Goal: Information Seeking & Learning: Learn about a topic

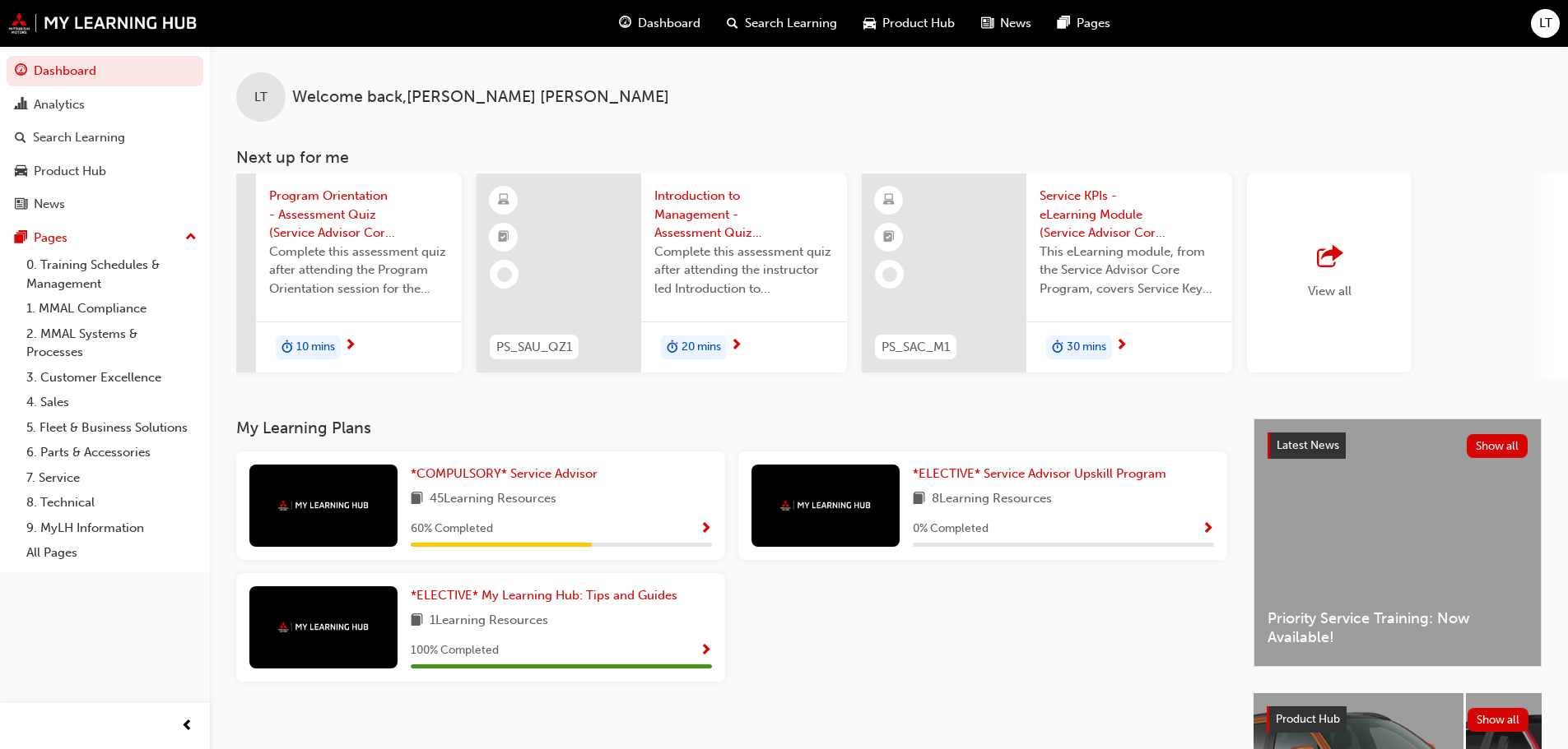
scroll to position [0, 977]
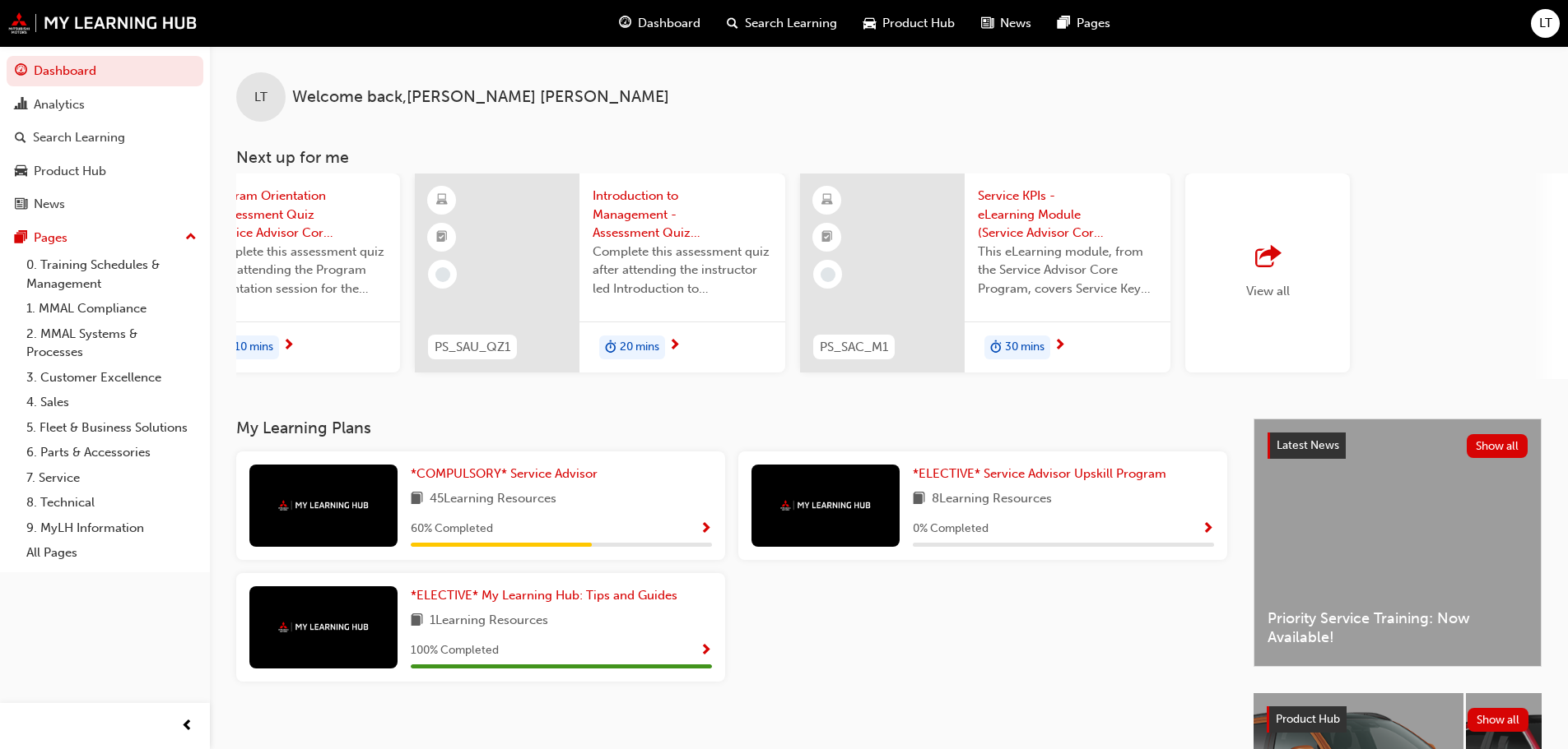
click at [785, 279] on div "View all" at bounding box center [1267, 273] width 165 height 199
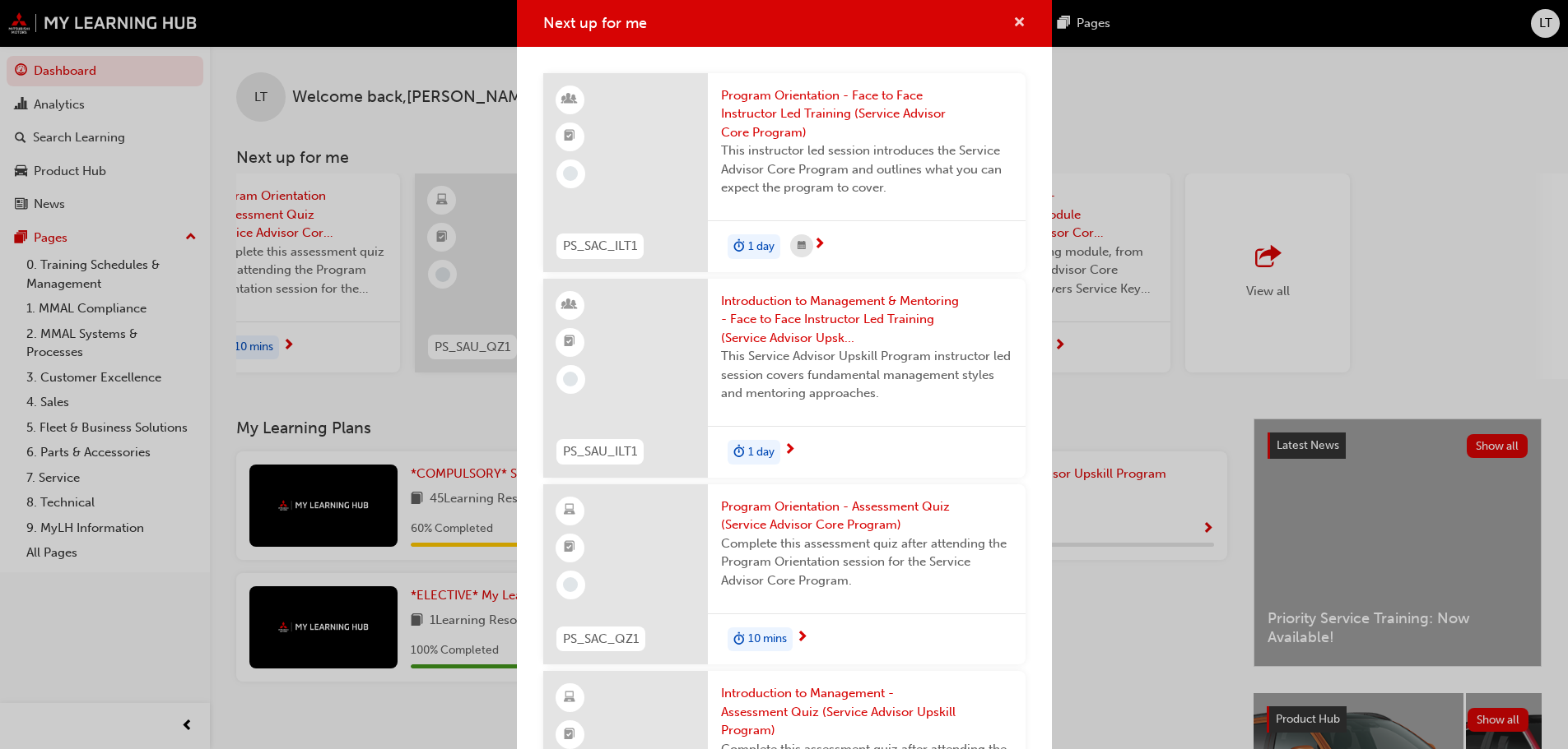
click at [785, 21] on span "cross-icon" at bounding box center [1019, 24] width 12 height 15
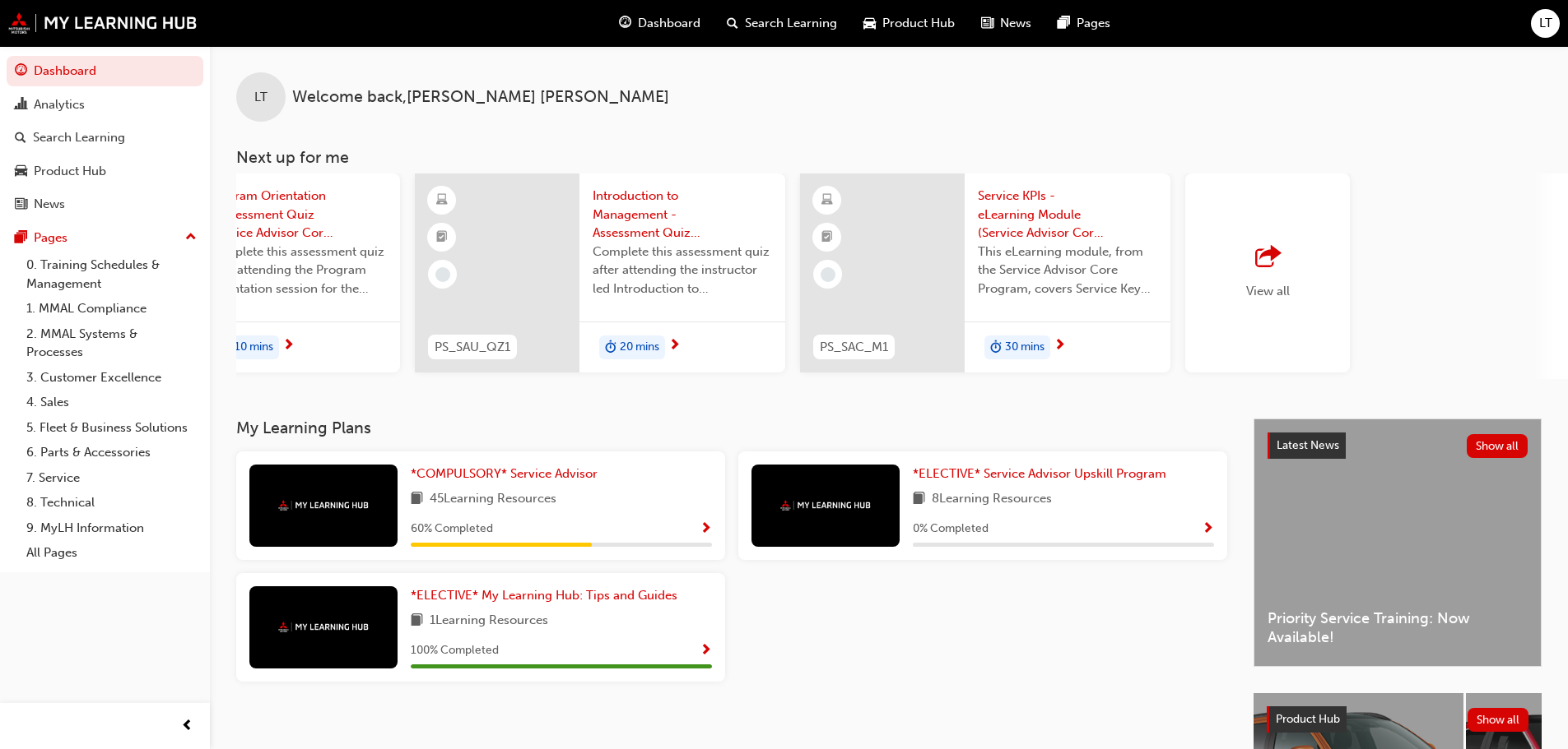
click at [766, 28] on span "Search Learning" at bounding box center [790, 23] width 92 height 19
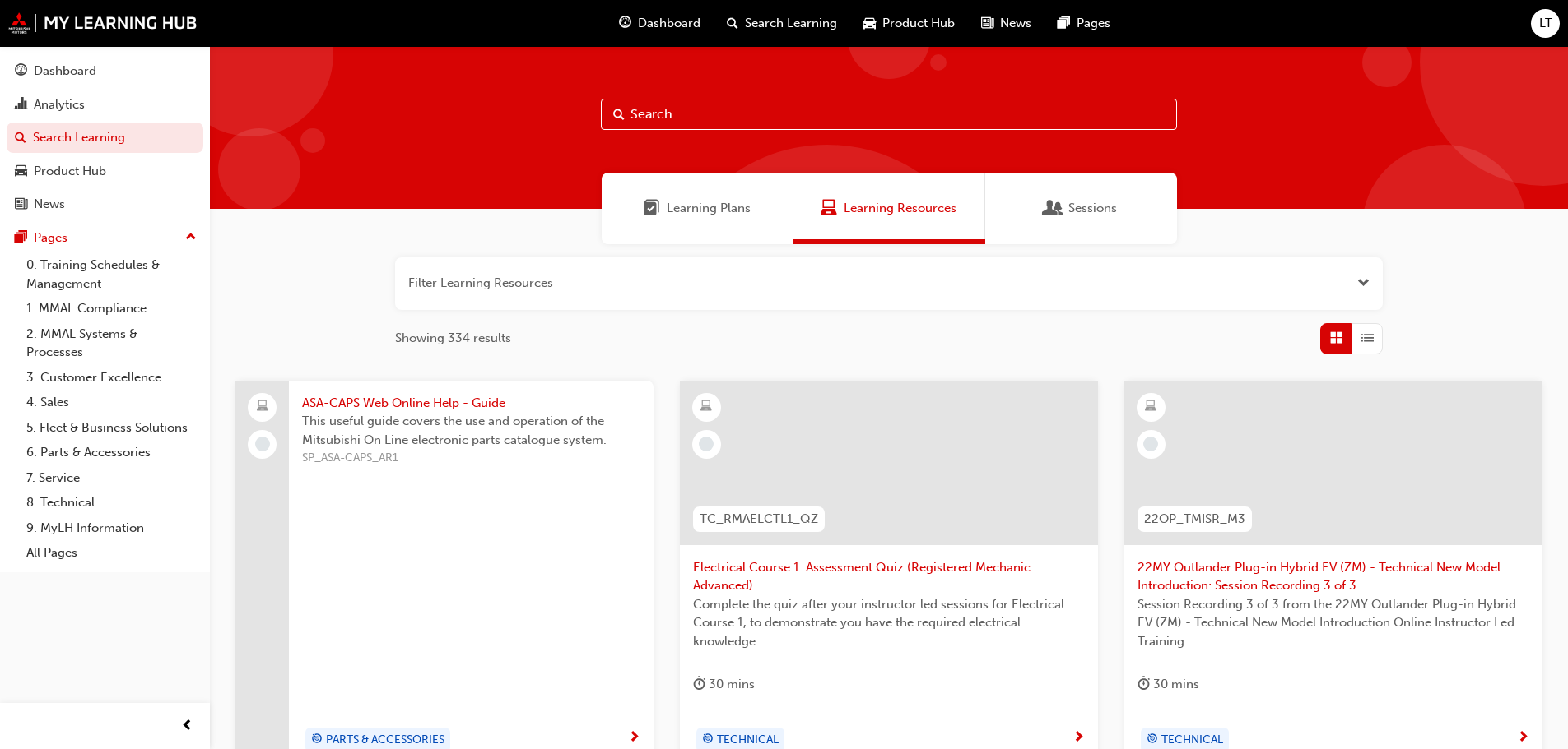
click at [687, 208] on span "Learning Plans" at bounding box center [709, 208] width 84 height 19
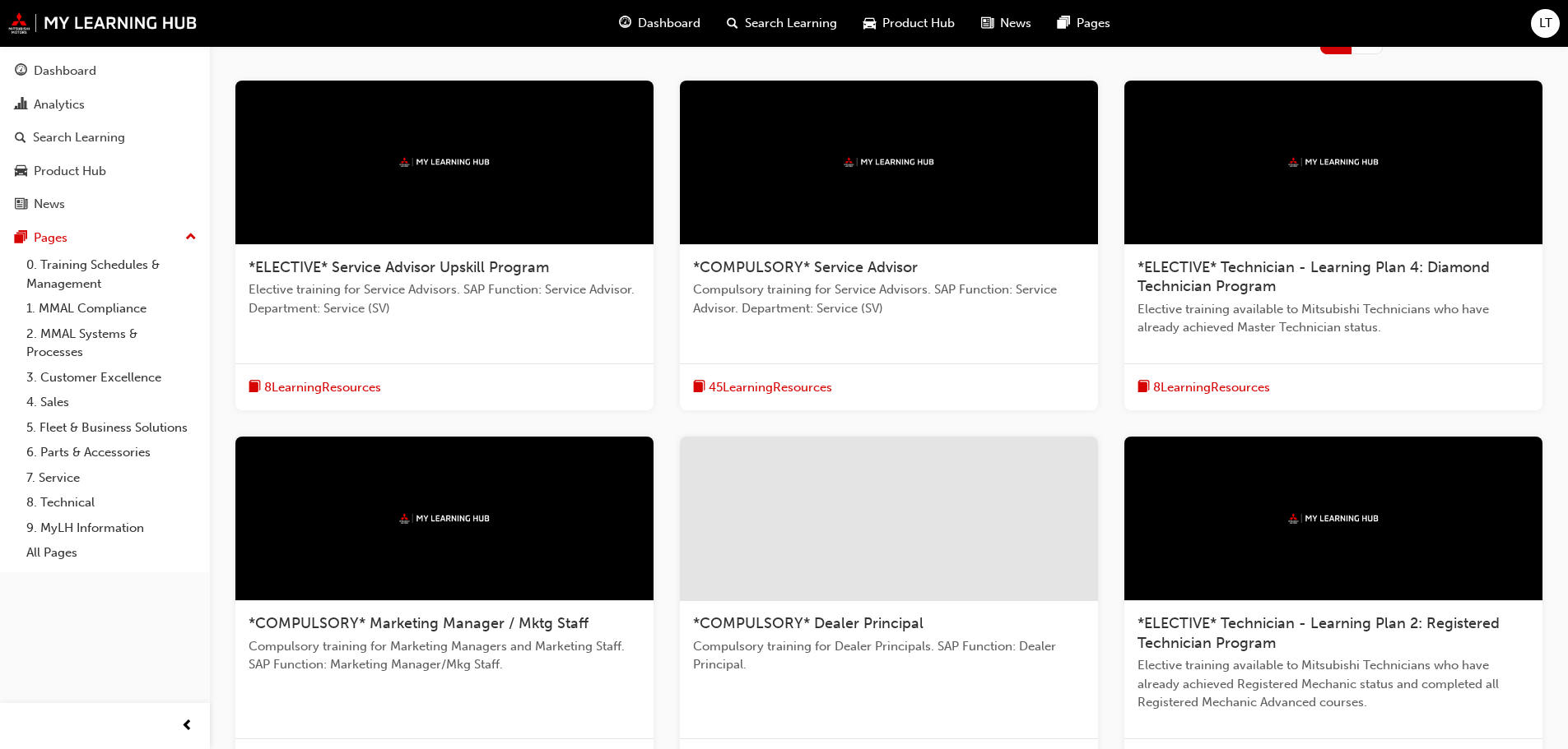
scroll to position [494, 0]
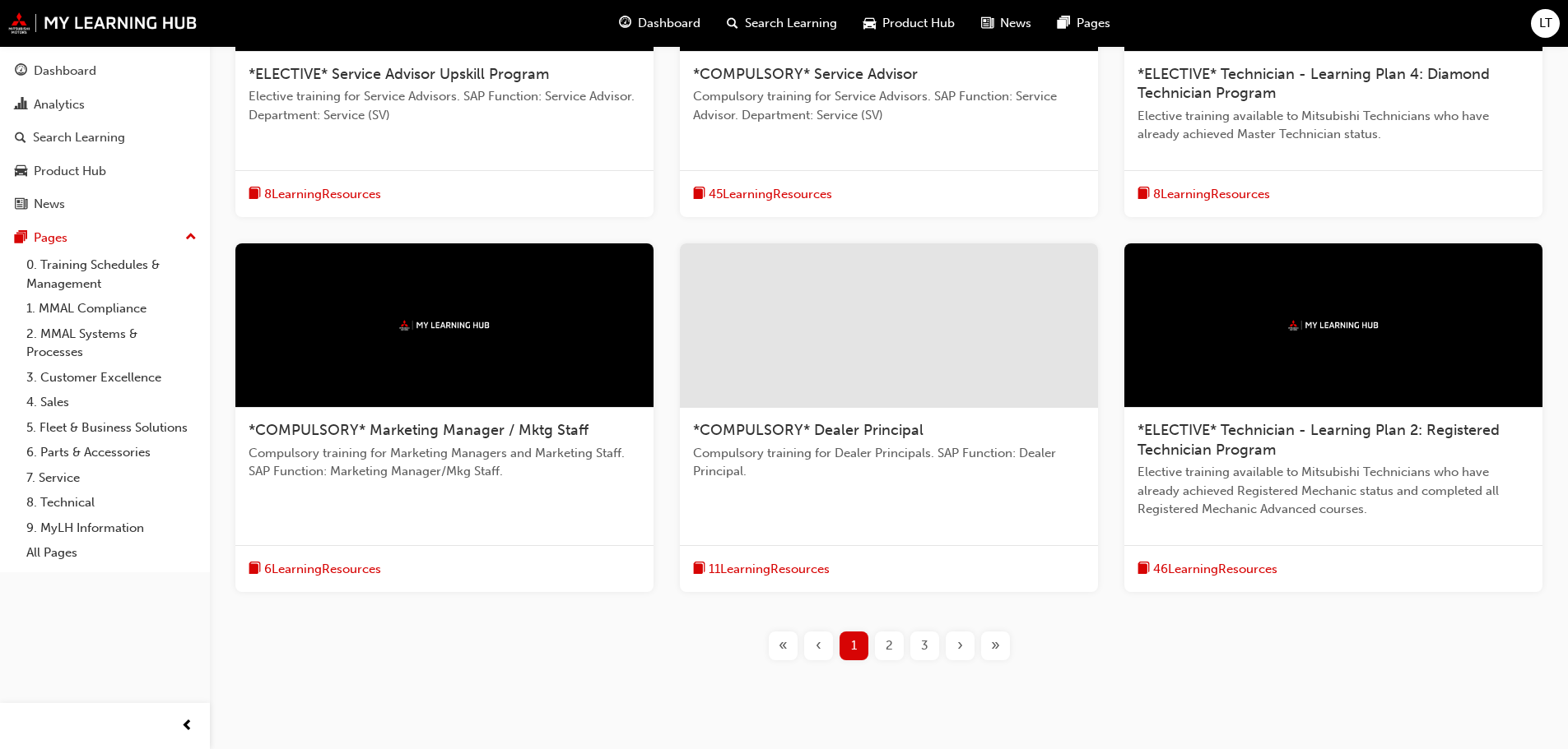
click at [785, 643] on div "2" at bounding box center [889, 646] width 29 height 29
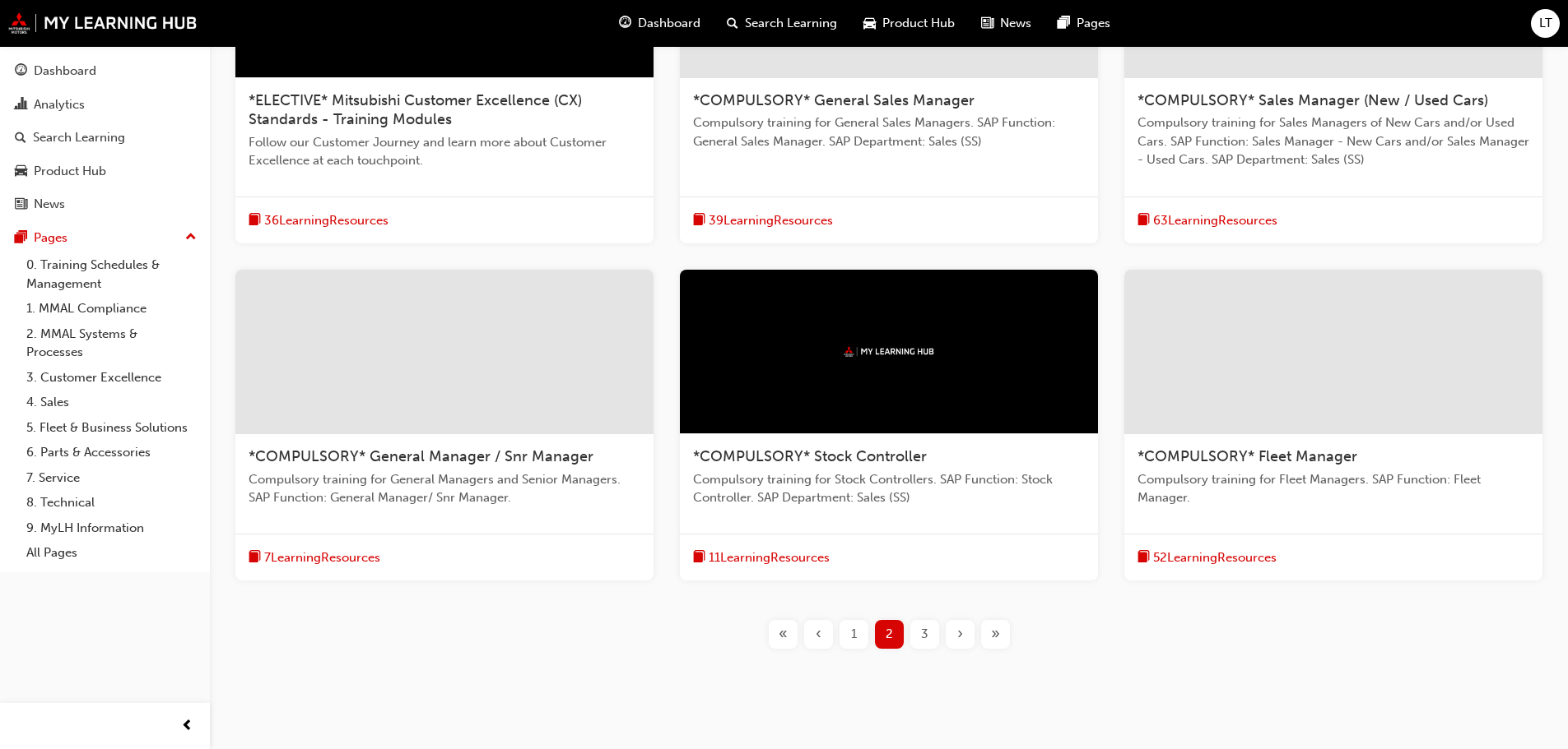
scroll to position [500, 0]
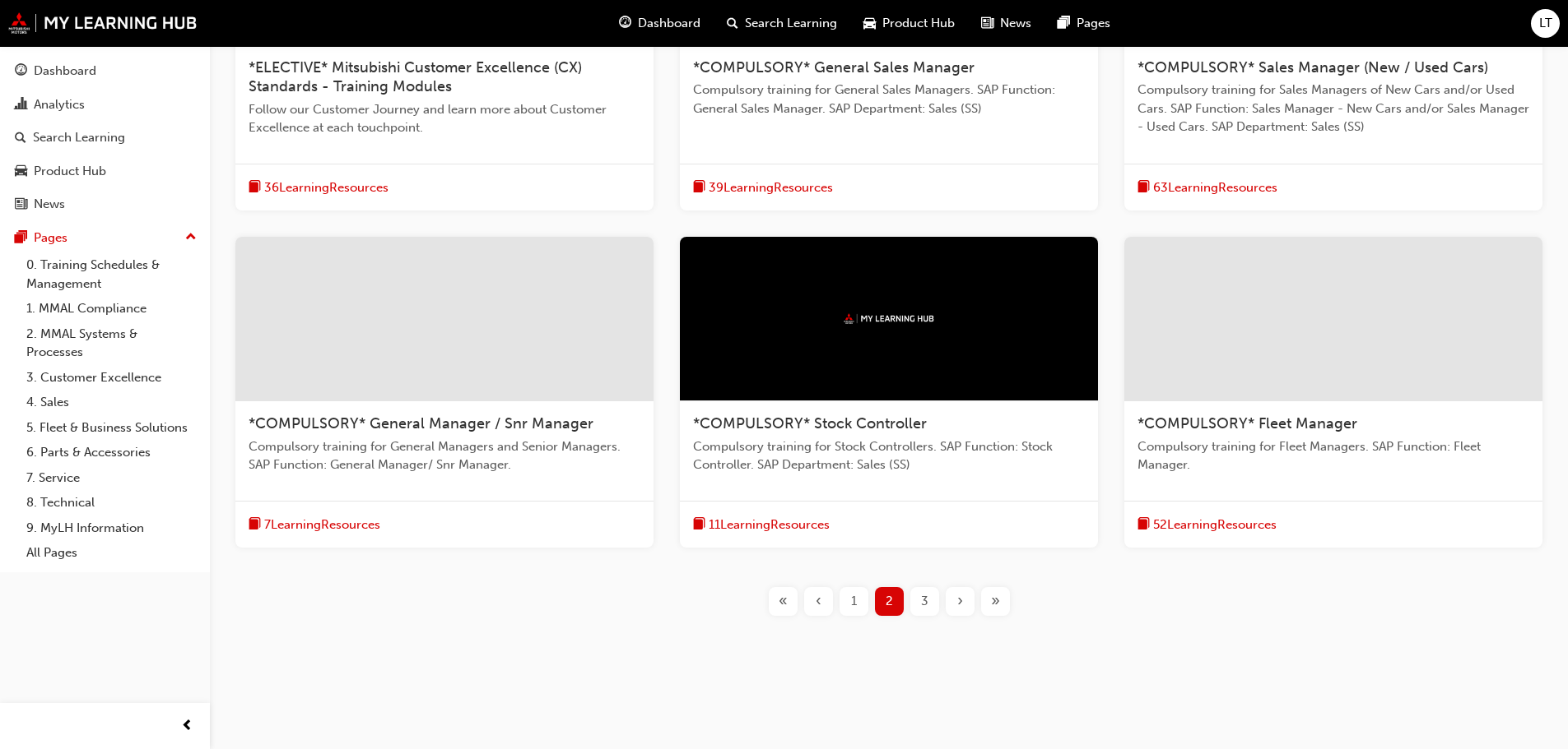
click at [785, 604] on span "3" at bounding box center [924, 602] width 7 height 19
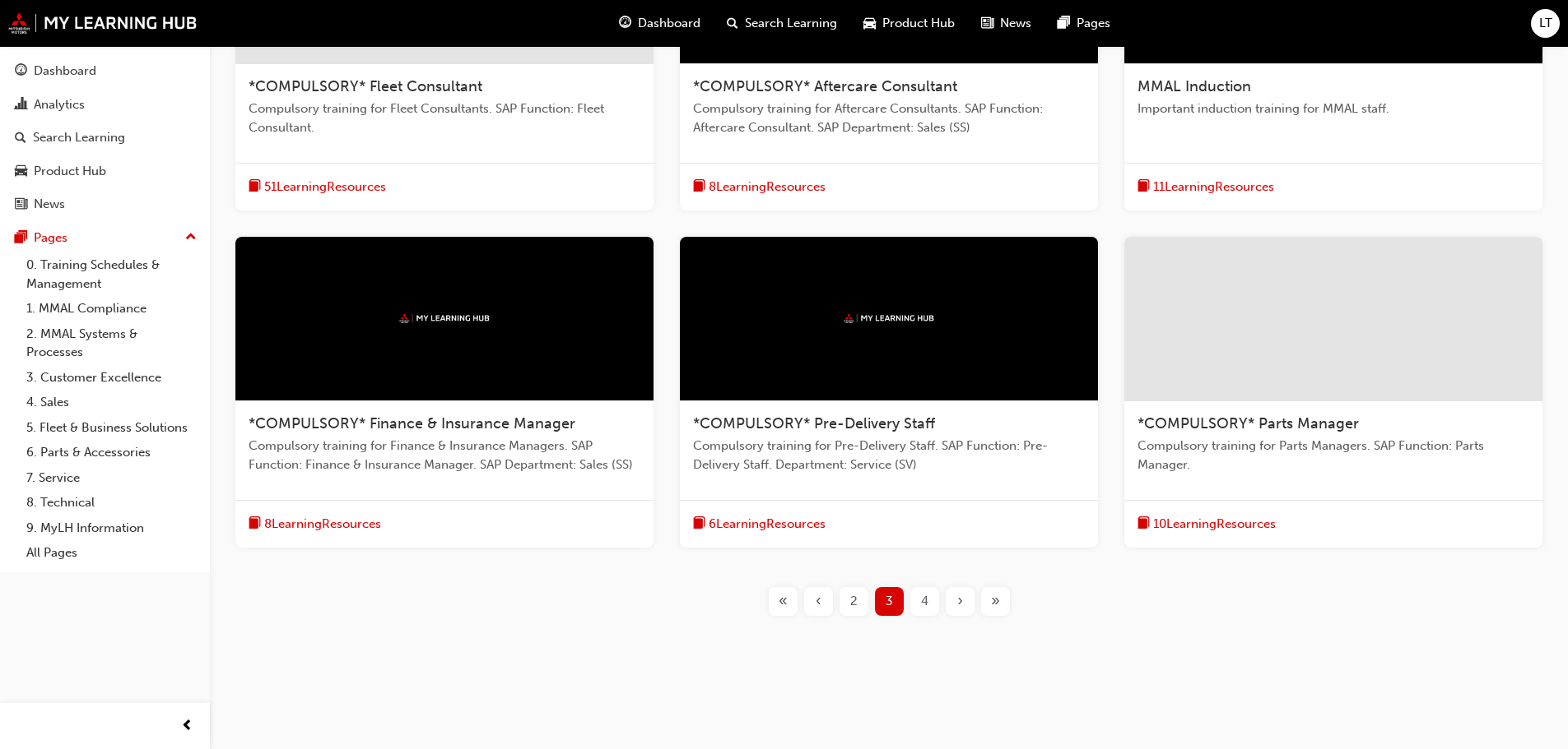
click at [785, 432] on span "*COMPULSORY* Parts Manager" at bounding box center [1248, 424] width 222 height 18
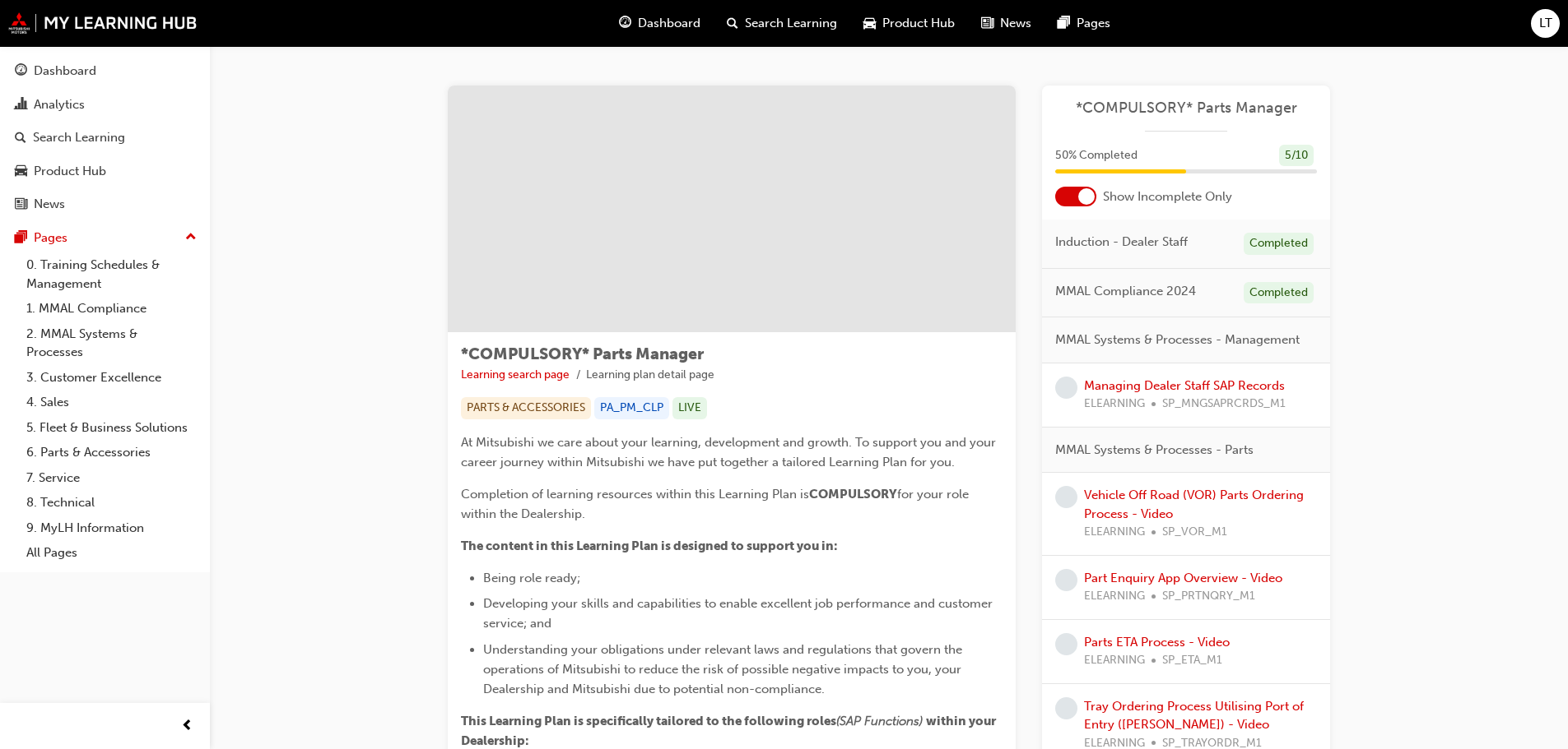
click at [785, 394] on span "SP_MNGSAPRCRDS_M1" at bounding box center [1223, 404] width 123 height 19
click at [785, 386] on link "Managing Dealer Staff SAP Records" at bounding box center [1184, 386] width 201 height 15
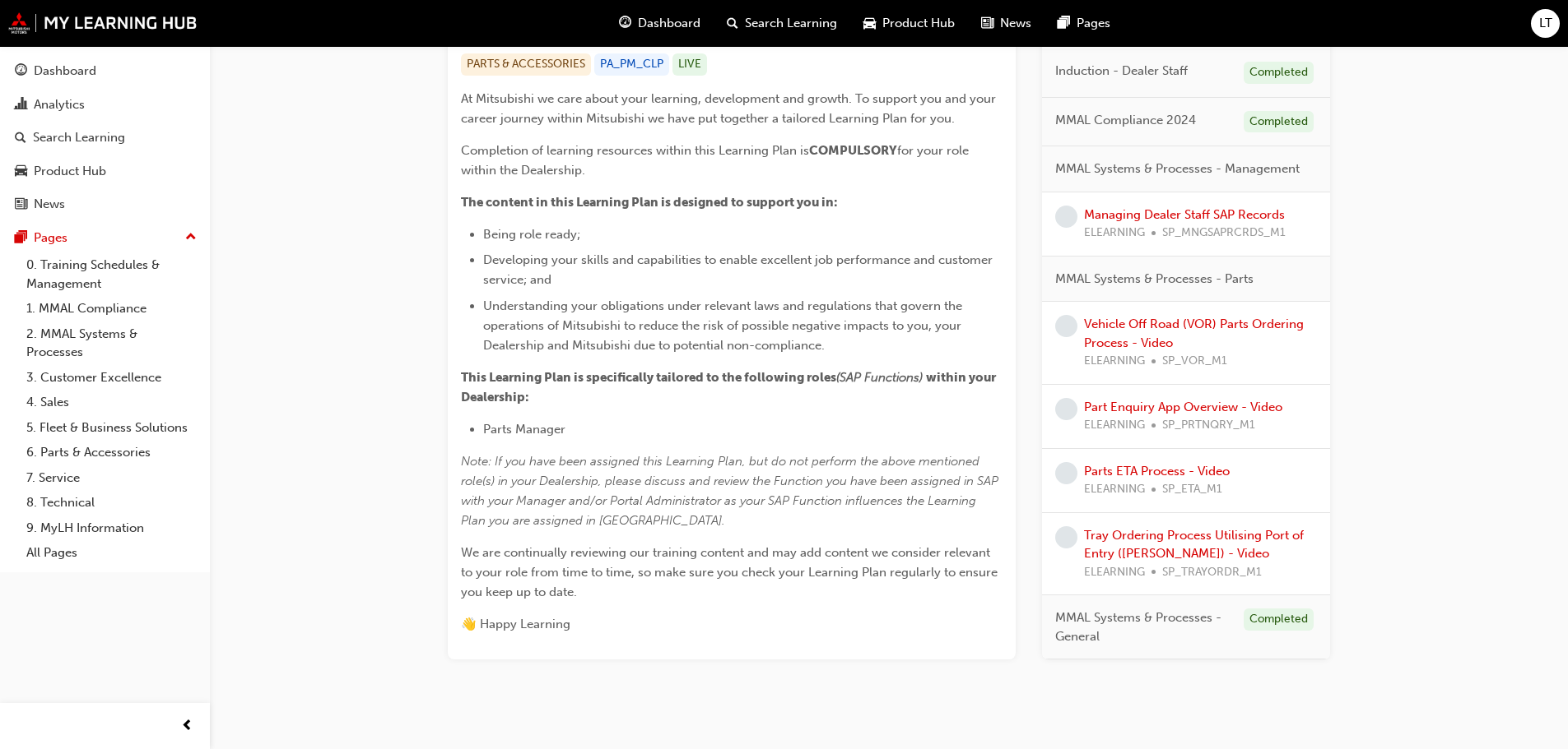
scroll to position [374, 0]
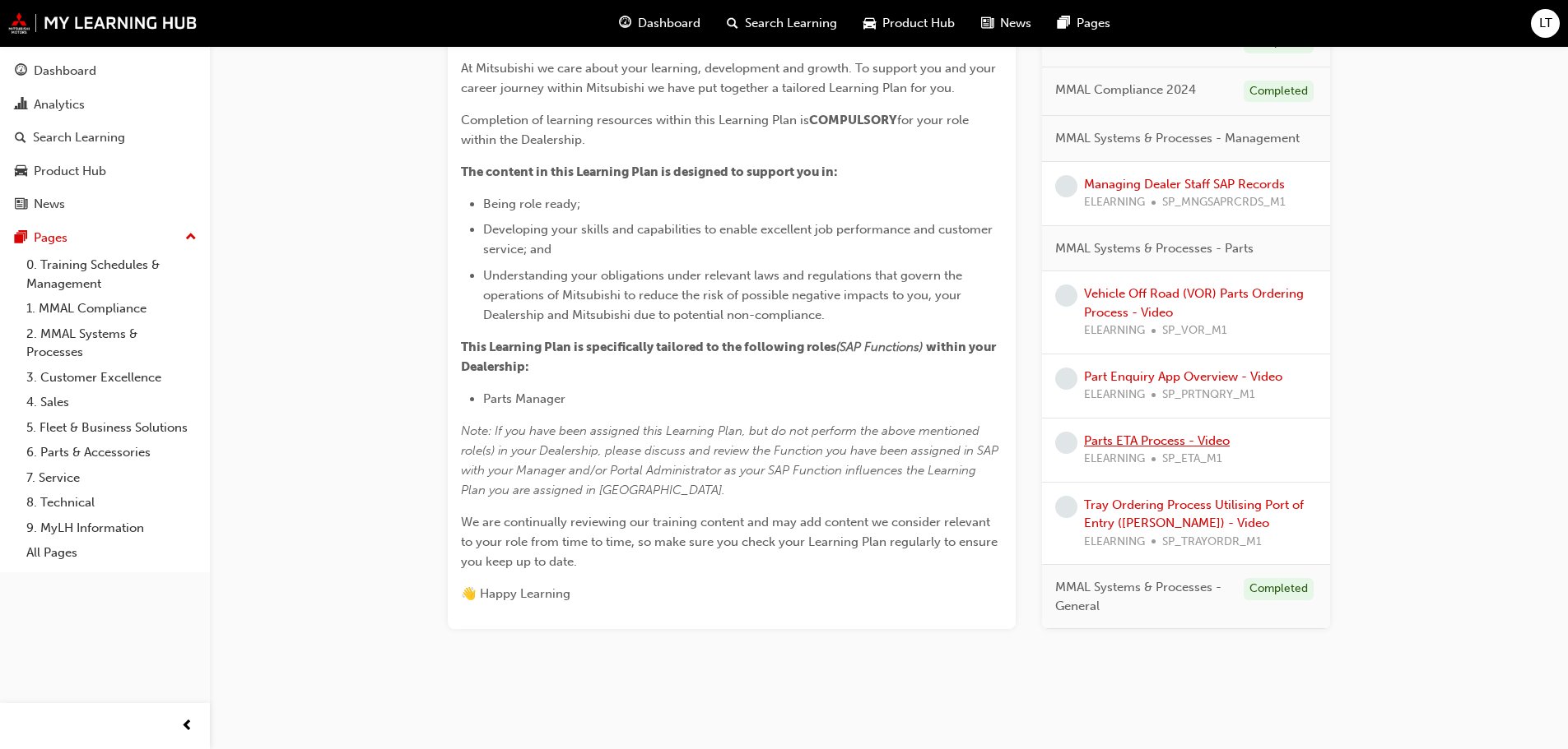
click at [785, 444] on link "Parts ETA Process - Video" at bounding box center [1157, 440] width 146 height 15
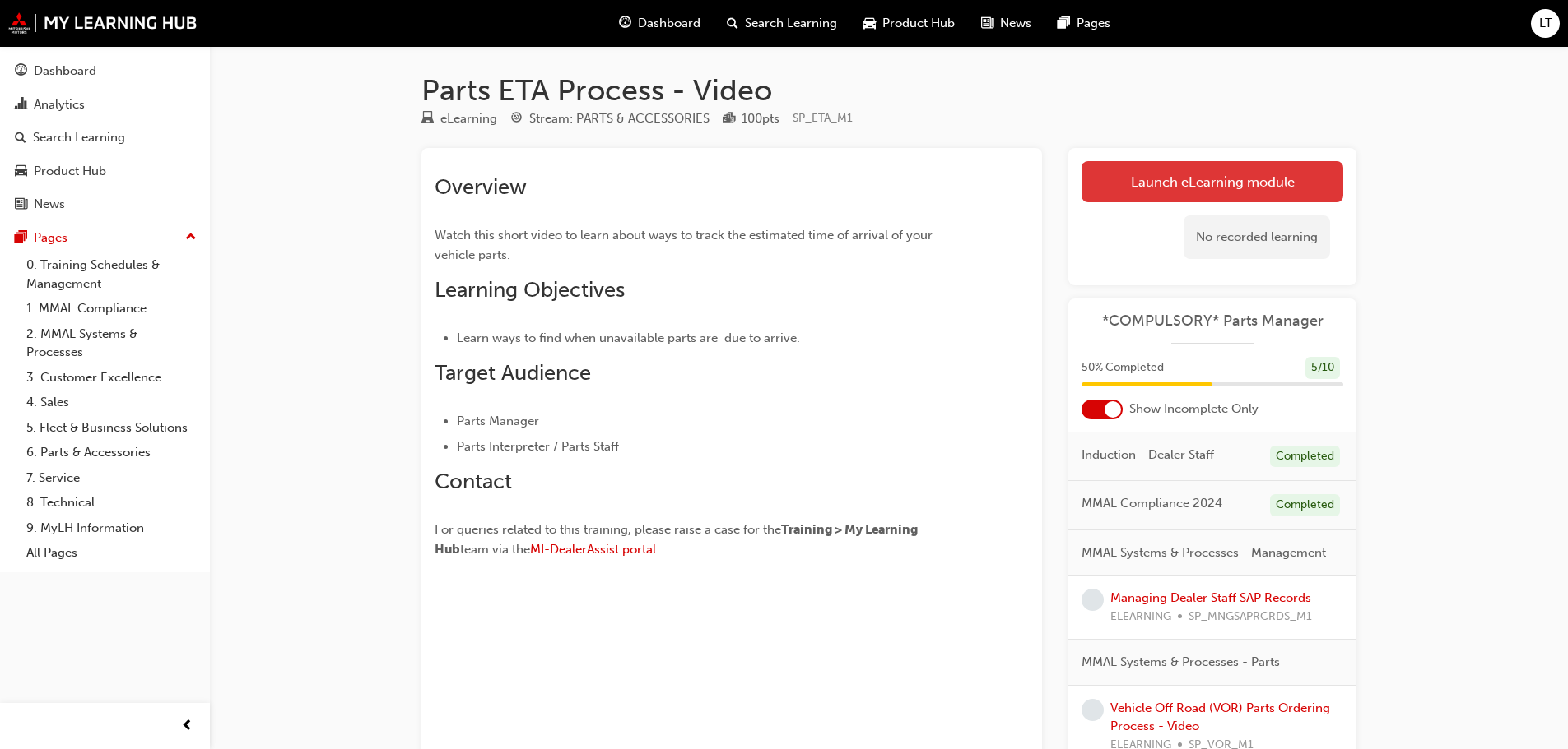
click at [785, 182] on link "Launch eLearning module" at bounding box center [1212, 181] width 261 height 41
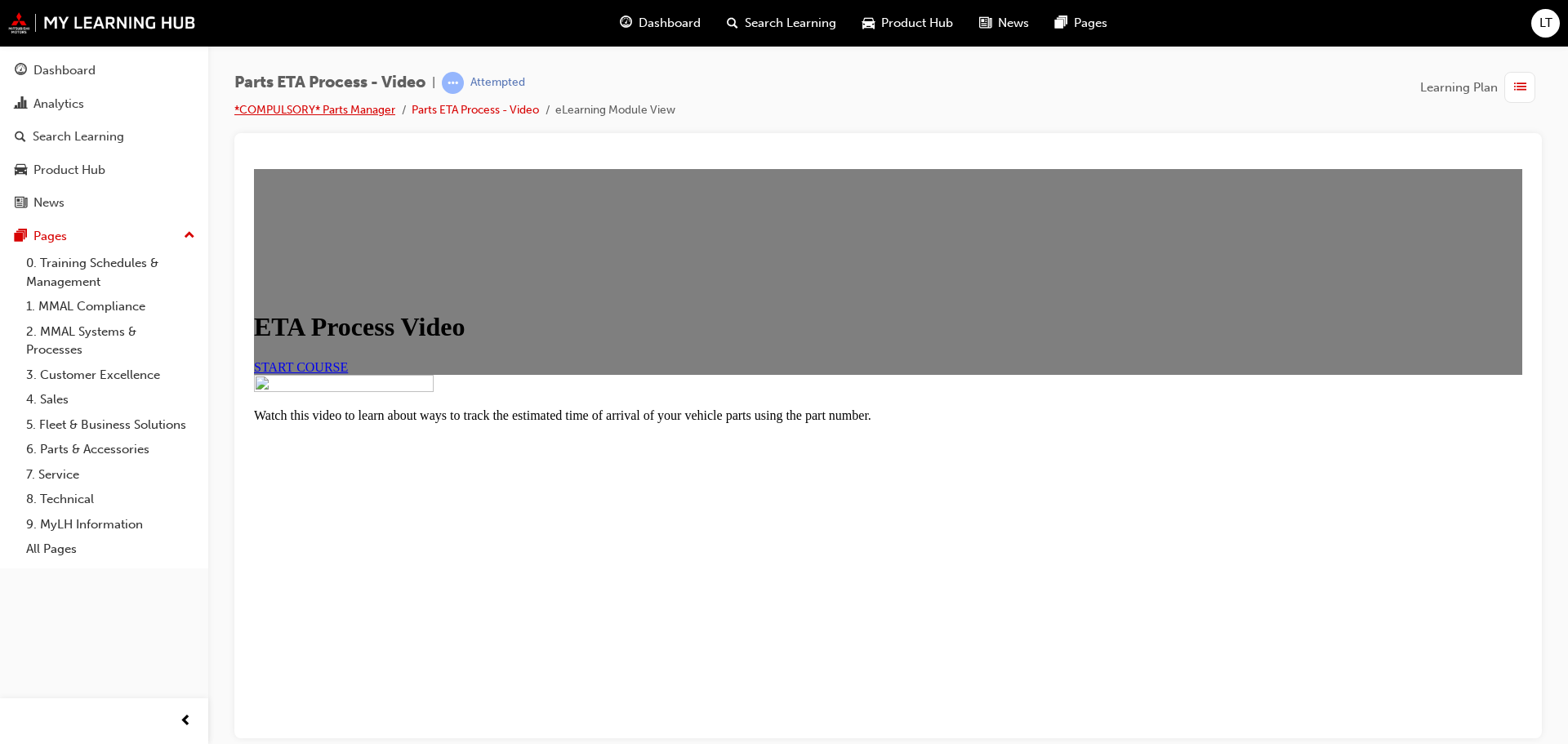
click at [346, 116] on link "*COMPULSORY* Parts Manager" at bounding box center [315, 110] width 161 height 14
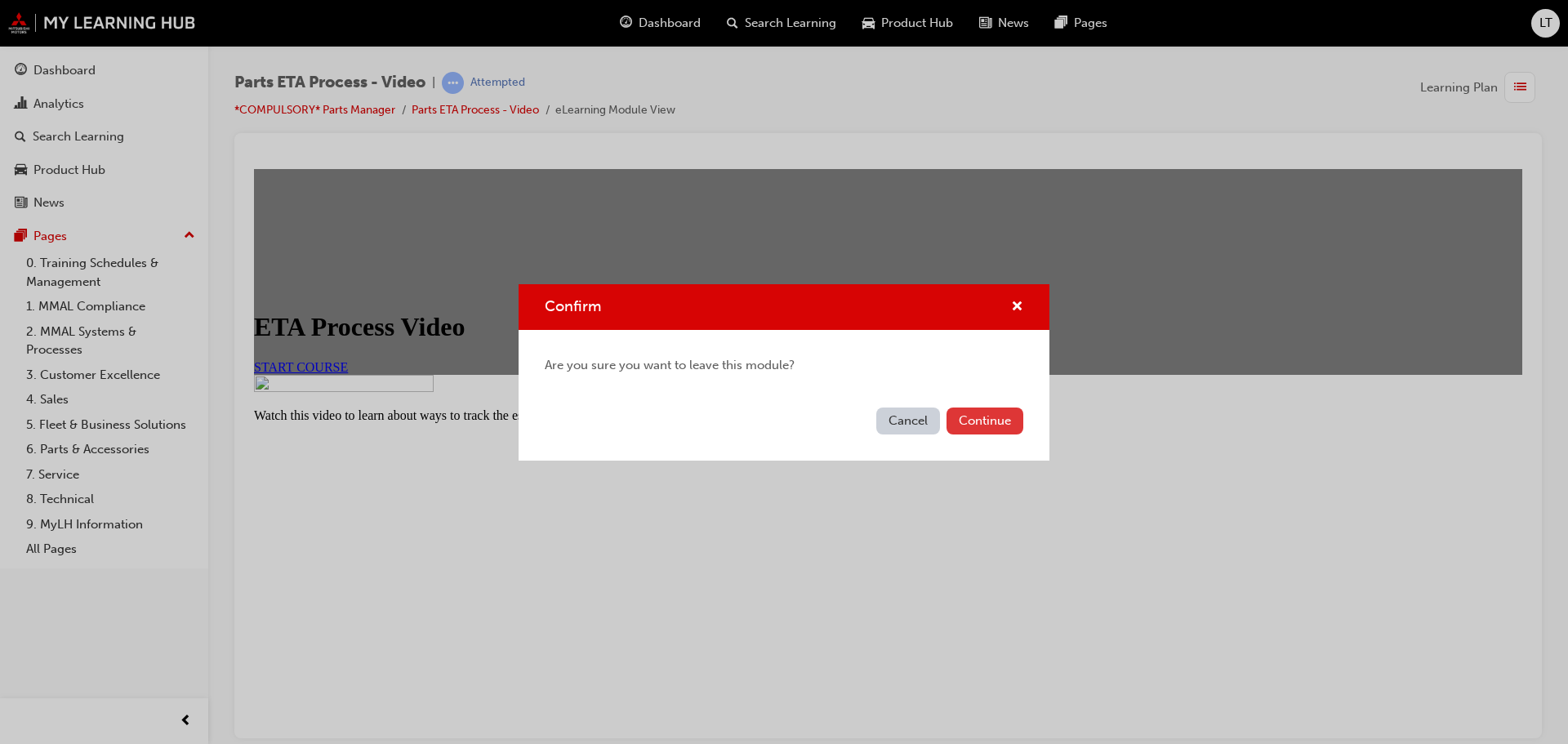
click at [779, 416] on button "Continue" at bounding box center [984, 421] width 77 height 27
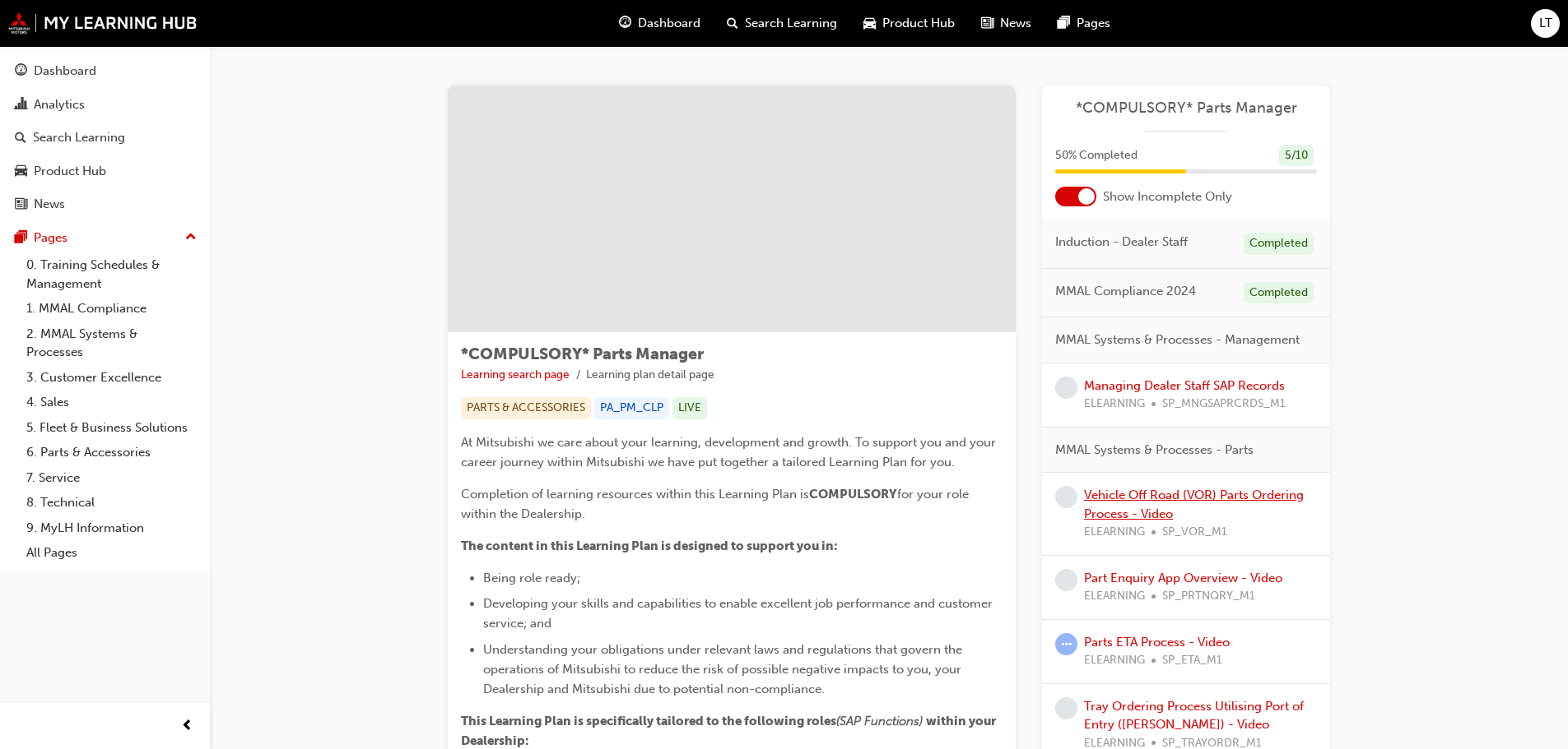
click at [785, 491] on link "Vehicle Off Road (VOR) Parts Ordering Process - Video" at bounding box center [1194, 504] width 220 height 34
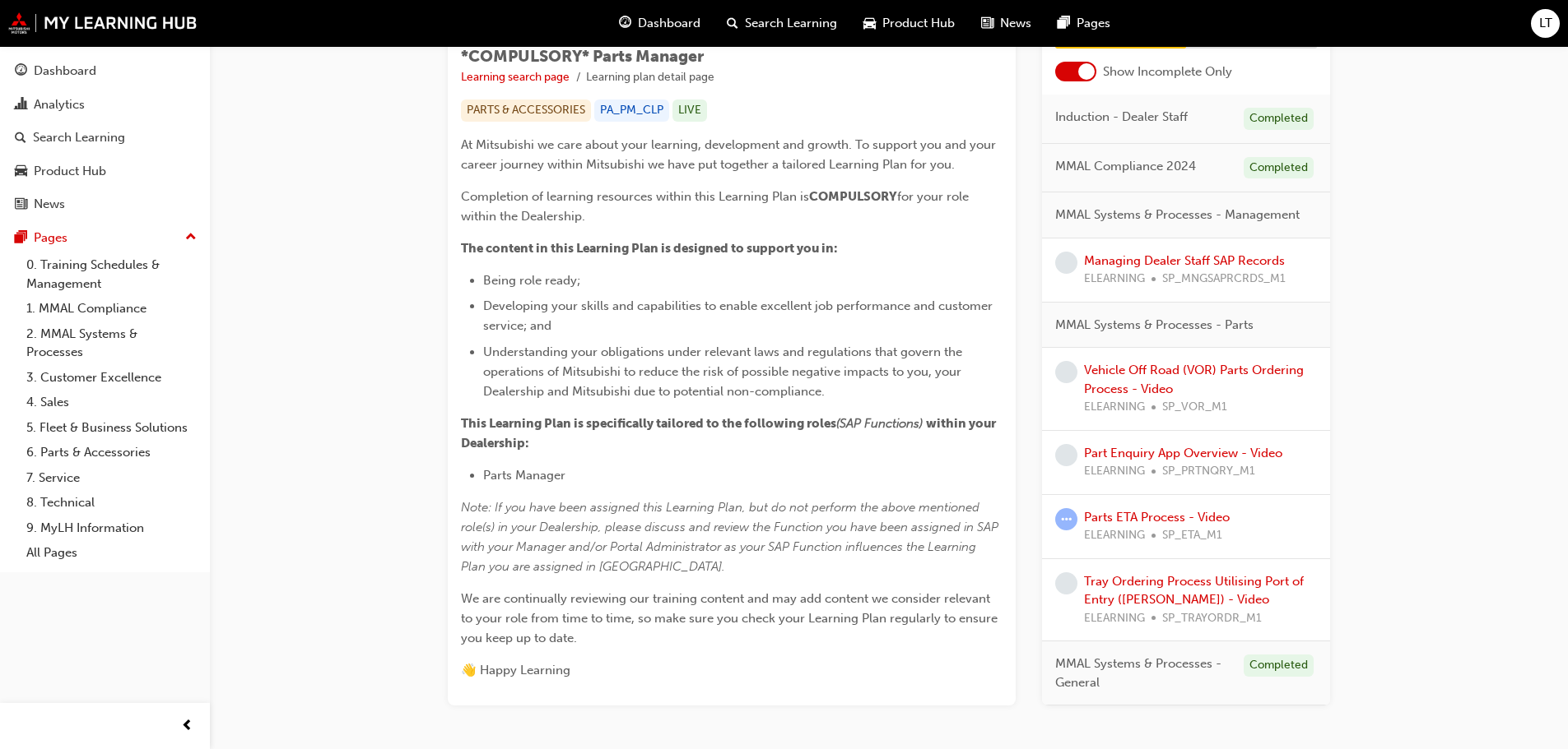
scroll to position [329, 0]
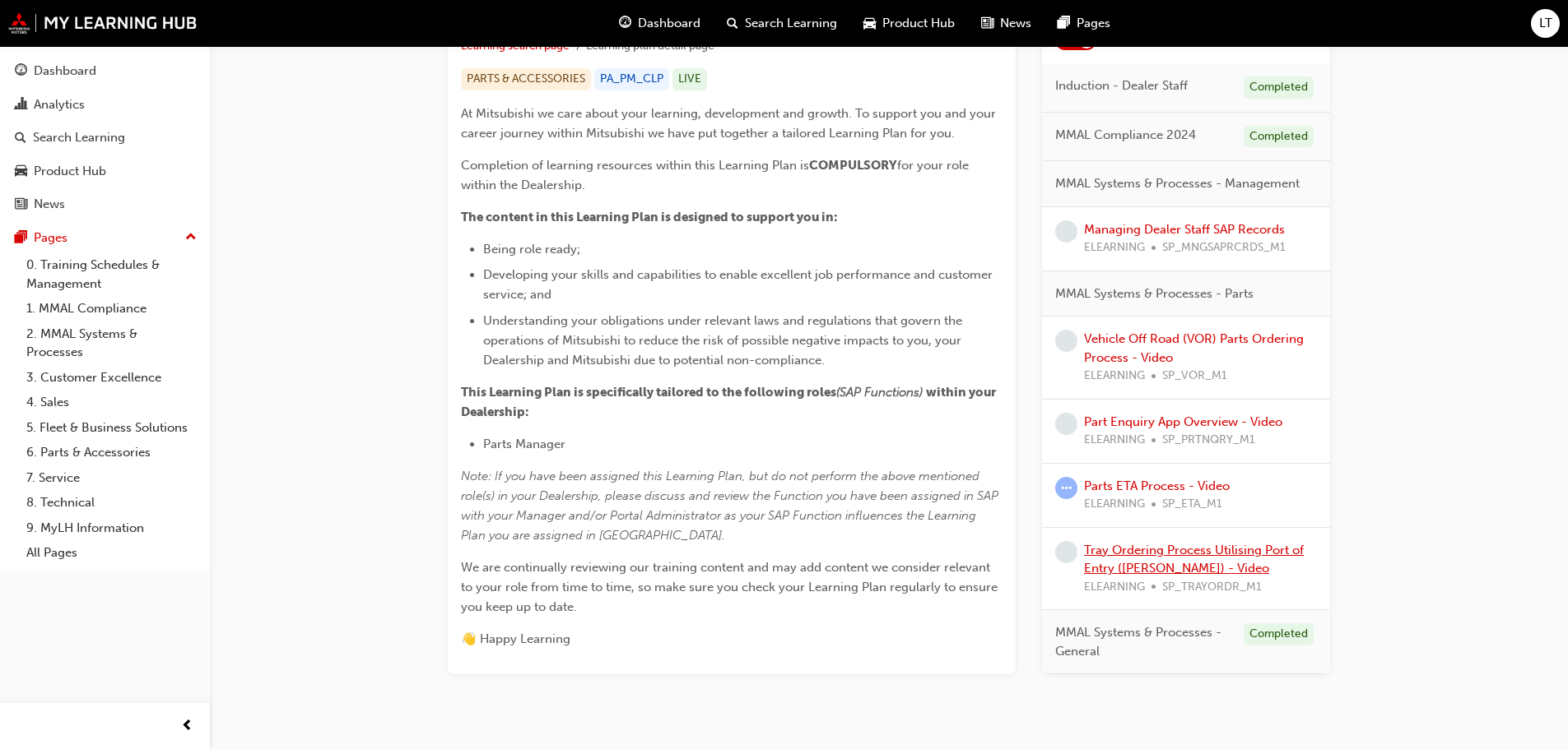
click at [785, 553] on link "Tray Ordering Process Utilising Port of Entry ([PERSON_NAME]) - Video" at bounding box center [1194, 558] width 220 height 34
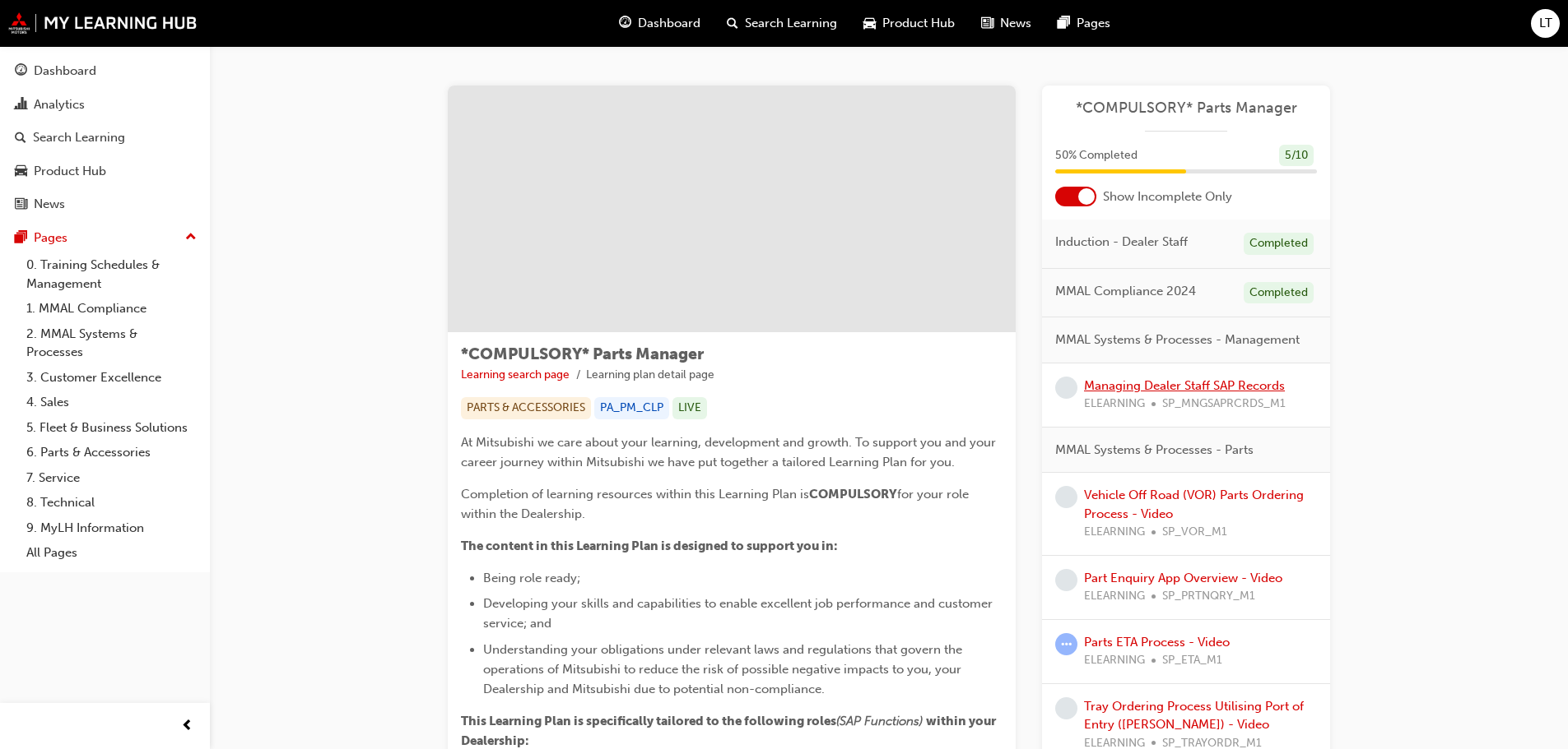
click at [785, 381] on link "Managing Dealer Staff SAP Records" at bounding box center [1184, 386] width 201 height 15
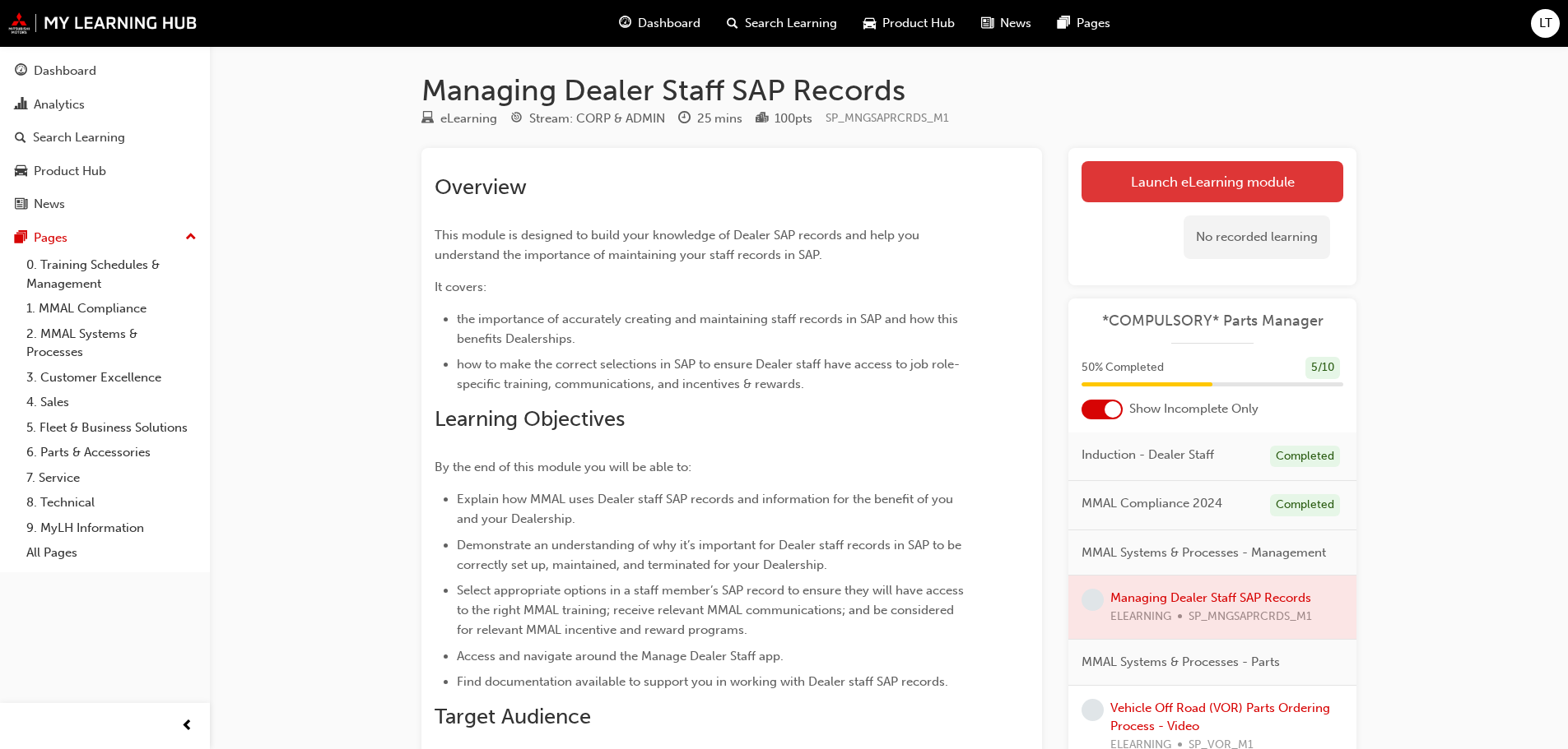
click at [785, 186] on link "Launch eLearning module" at bounding box center [1212, 181] width 261 height 41
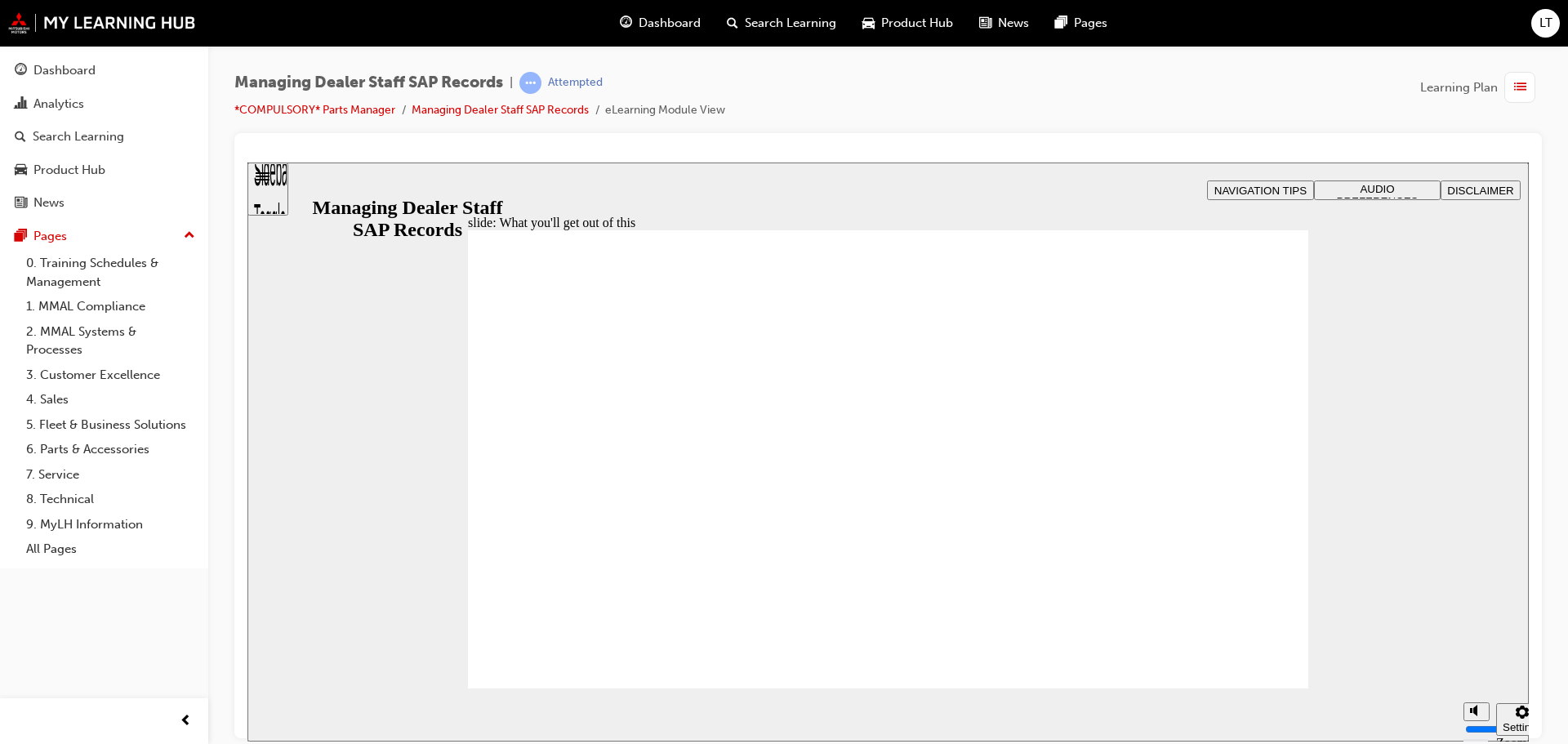
drag, startPoint x: 648, startPoint y: 383, endPoint x: 758, endPoint y: 373, distance: 110.5
drag, startPoint x: 767, startPoint y: 369, endPoint x: 712, endPoint y: 373, distance: 55.1
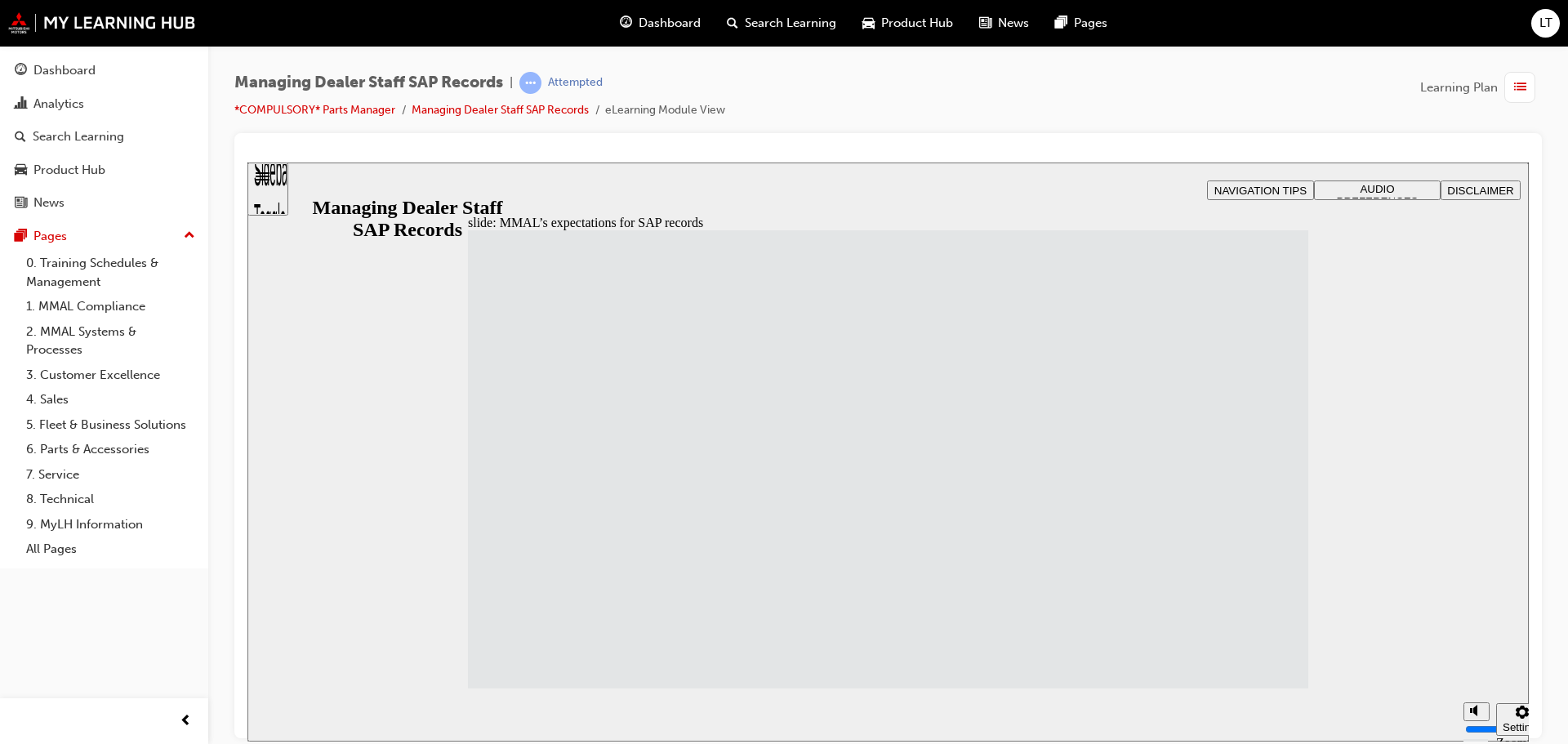
drag, startPoint x: 700, startPoint y: 417, endPoint x: 709, endPoint y: 453, distance: 37.1
